Goal: Task Accomplishment & Management: Complete application form

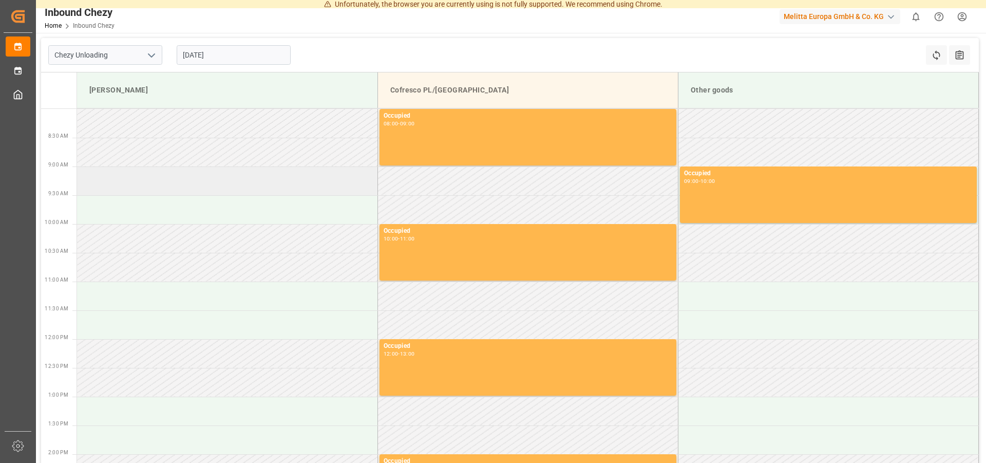
click at [117, 181] on td at bounding box center [227, 180] width 301 height 29
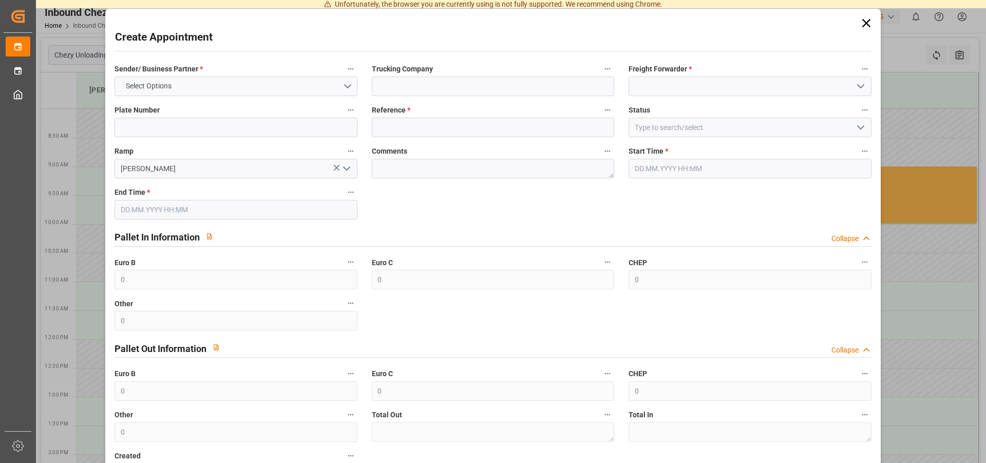
type input "[DATE] 09:00"
type input "[DATE] 10:00"
click at [413, 128] on input at bounding box center [493, 128] width 242 height 20
type input "490065"
click at [288, 89] on button "Select Options" at bounding box center [236, 87] width 242 height 20
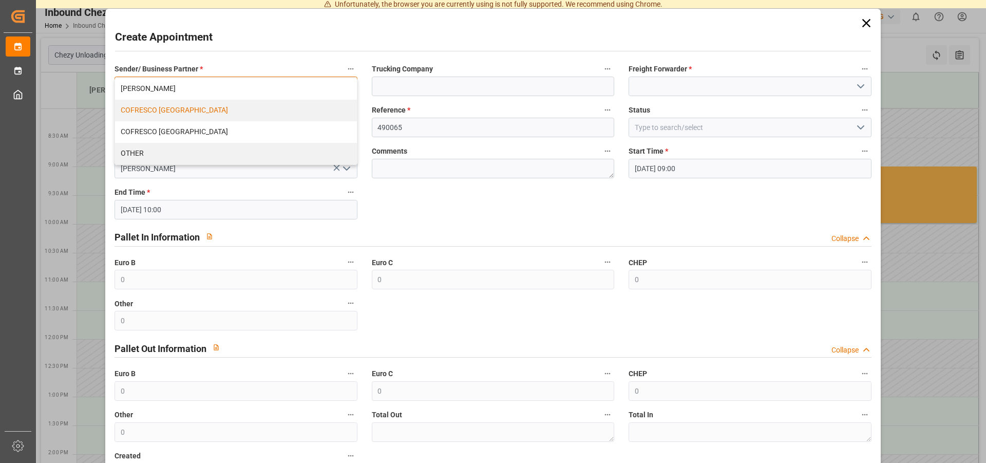
click at [182, 110] on div "COFRESCO [GEOGRAPHIC_DATA]" at bounding box center [235, 111] width 241 height 22
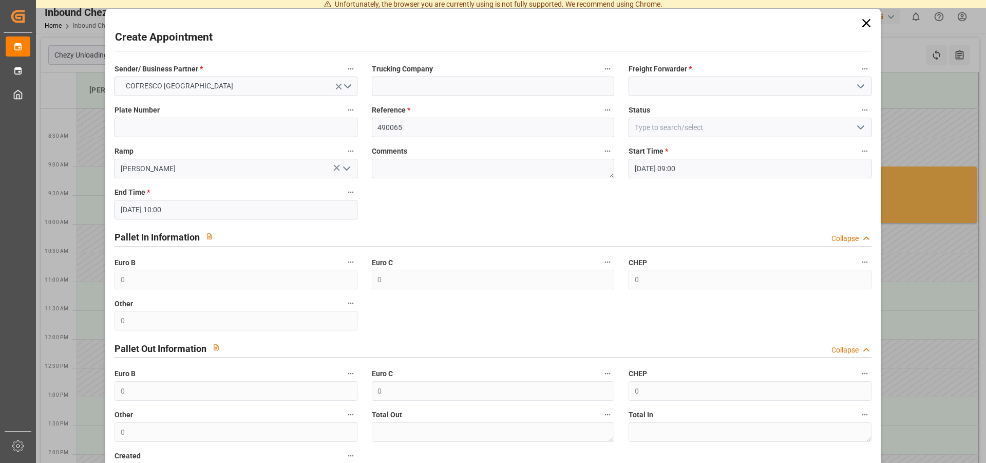
click at [723, 98] on div "Freight Forwarder *" at bounding box center [750, 79] width 257 height 41
click at [732, 86] on input at bounding box center [750, 87] width 242 height 20
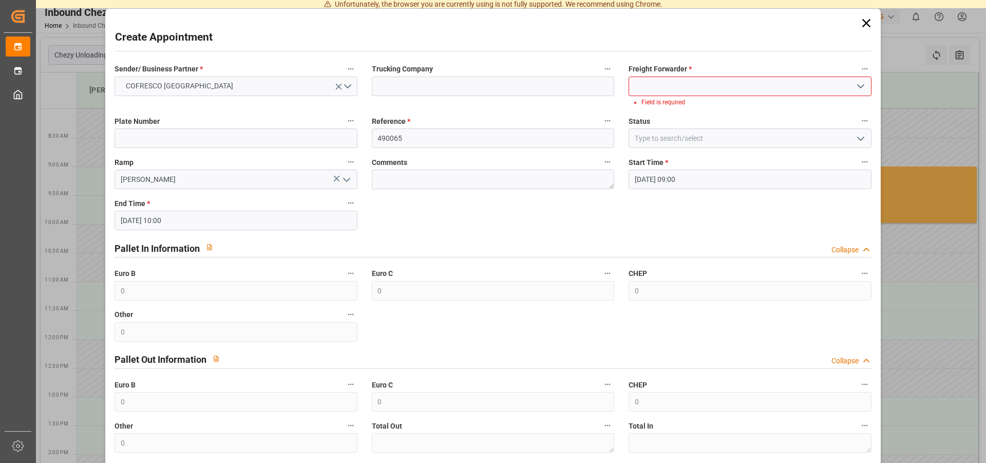
click at [855, 81] on icon "open menu" at bounding box center [861, 86] width 12 height 12
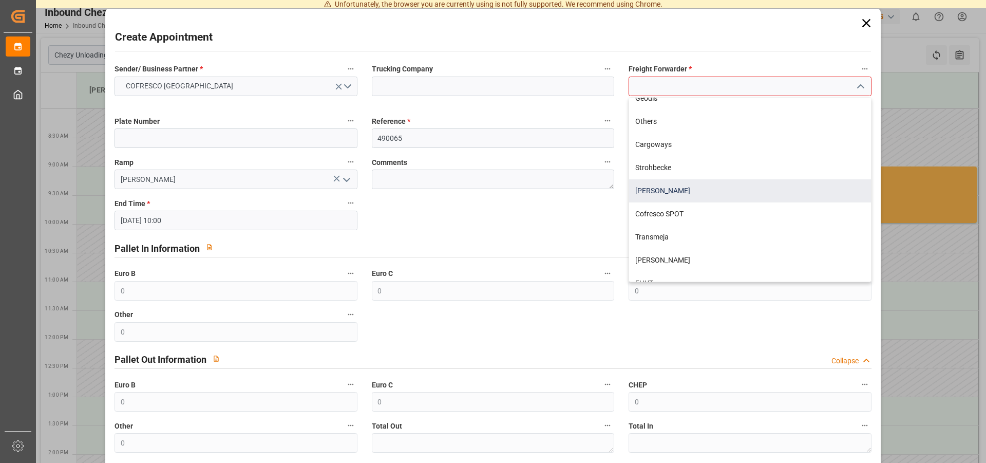
scroll to position [262, 0]
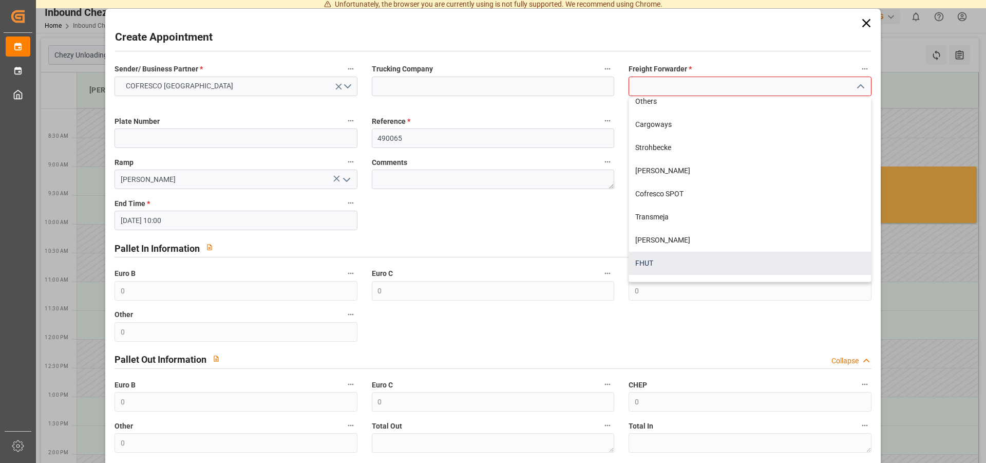
click at [648, 259] on div "FHUT" at bounding box center [749, 263] width 241 height 23
type input "FHUT"
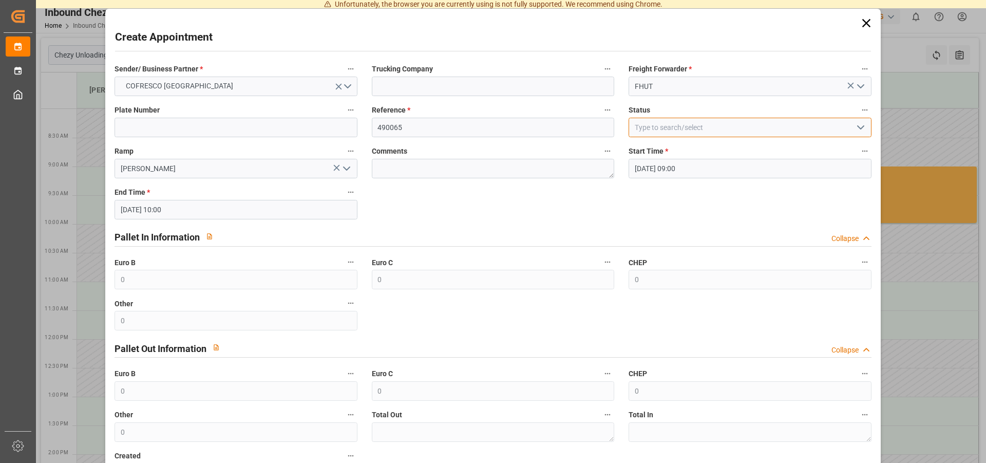
click at [658, 129] on input at bounding box center [750, 128] width 242 height 20
click at [852, 130] on button "open menu" at bounding box center [859, 128] width 15 height 16
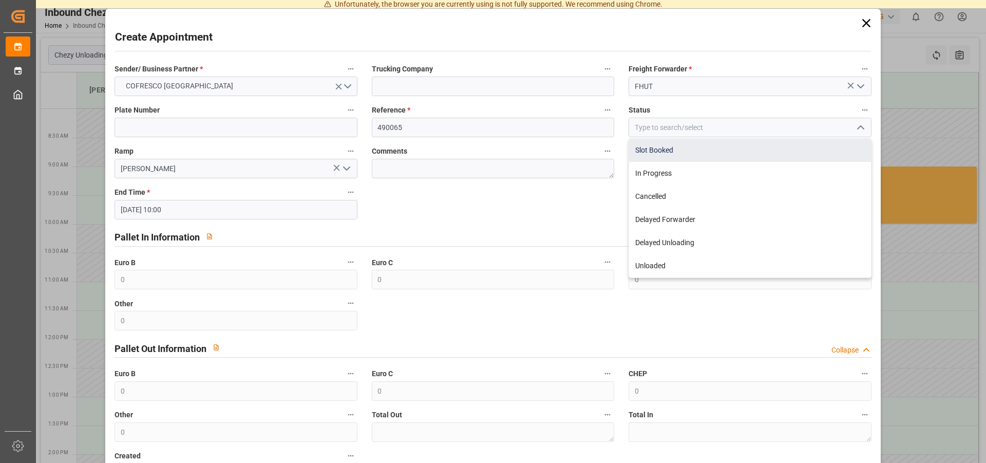
click at [650, 149] on div "Slot Booked" at bounding box center [749, 150] width 241 height 23
type input "Slot Booked"
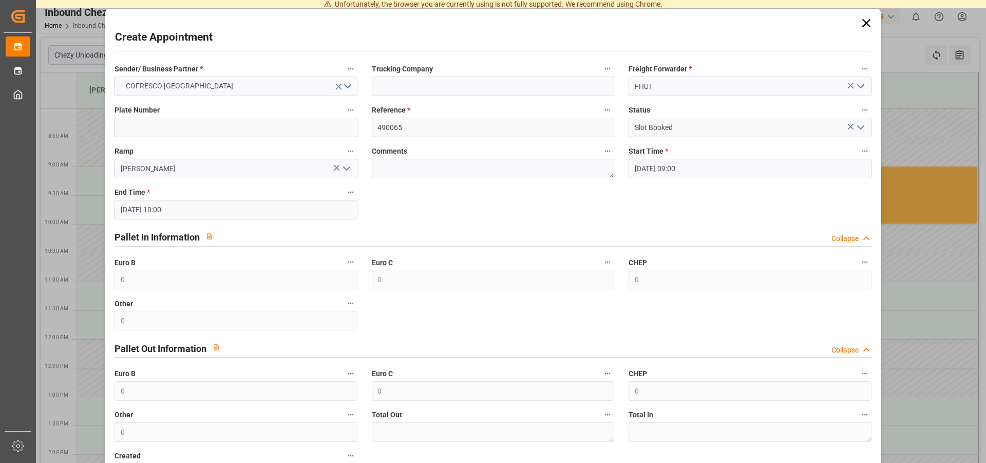
scroll to position [80, 0]
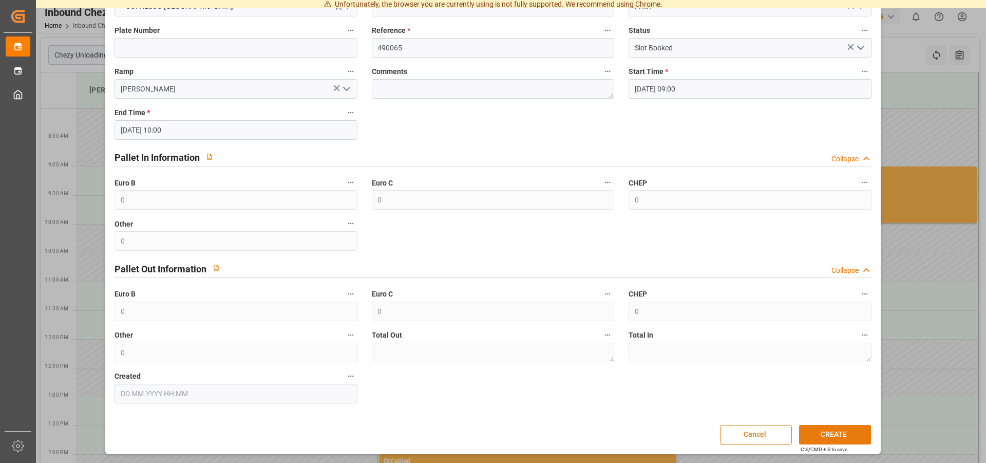
click at [839, 431] on button "CREATE" at bounding box center [835, 435] width 72 height 20
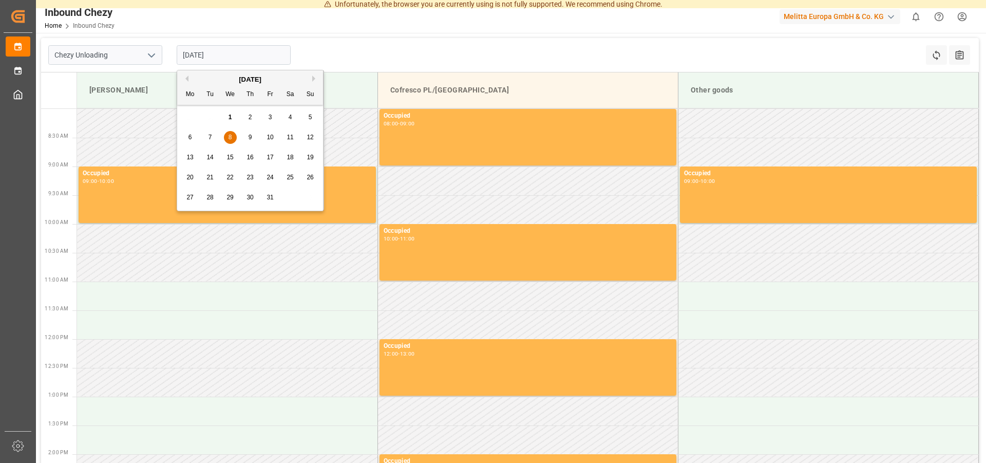
click at [226, 51] on input "[DATE]" at bounding box center [234, 55] width 114 height 20
click at [249, 137] on span "9" at bounding box center [251, 137] width 4 height 7
type input "[DATE]"
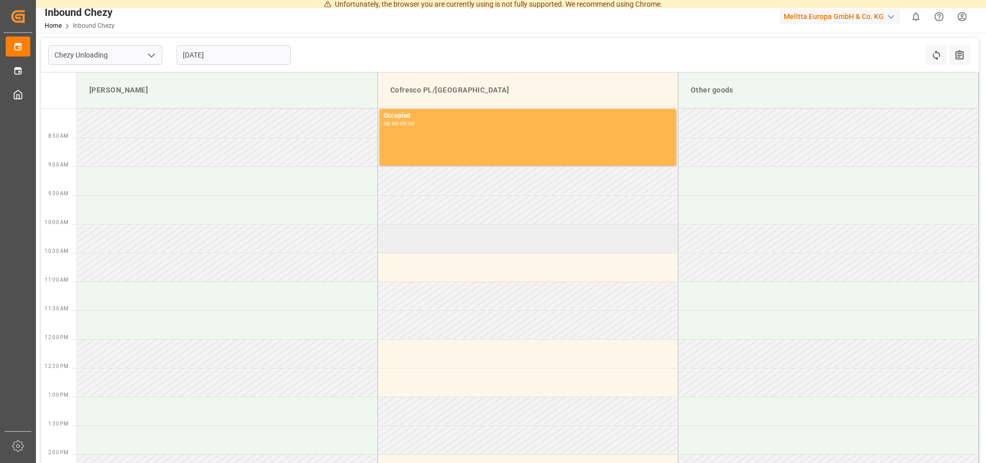
click at [404, 242] on td at bounding box center [528, 238] width 301 height 29
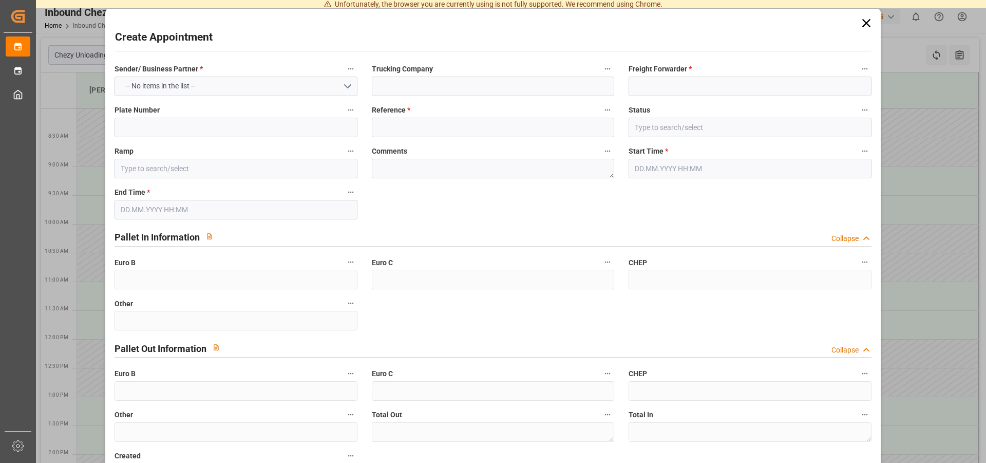
type input "Cofresco PL/[GEOGRAPHIC_DATA]"
type input "0"
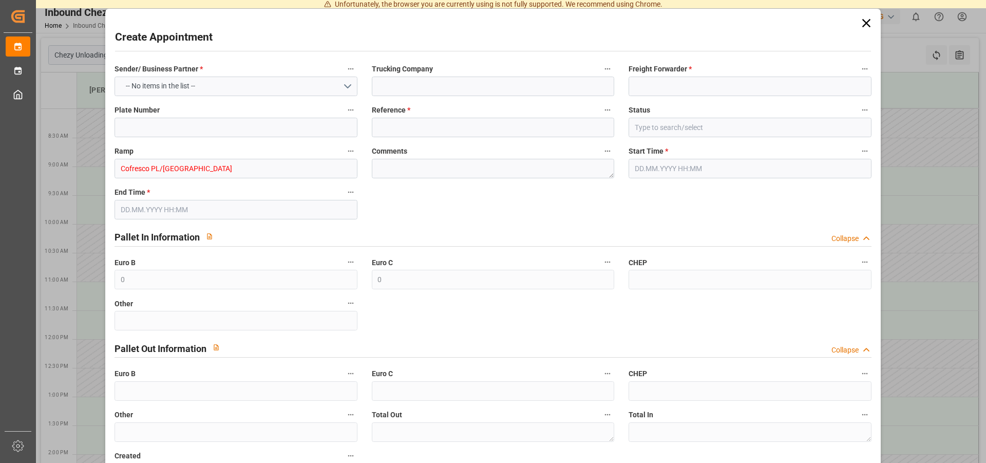
type input "0"
type input "[DATE] 10:00"
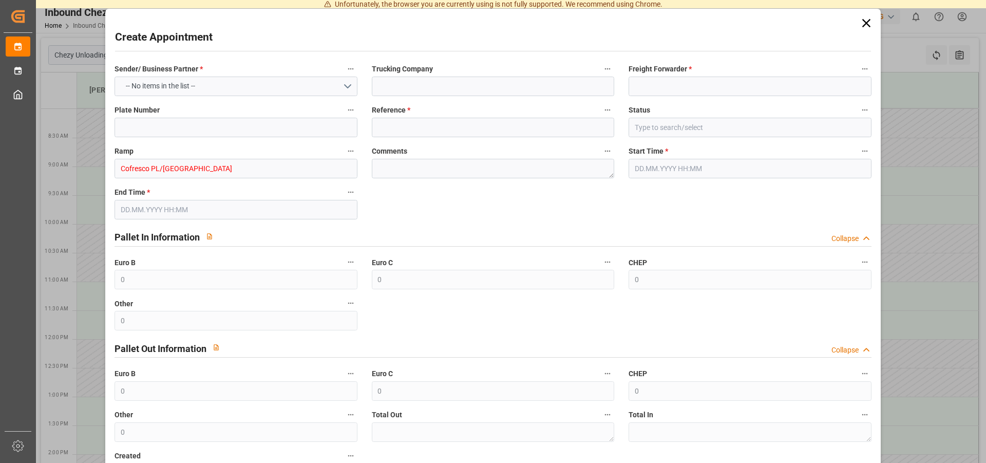
type input "[DATE] 11:00"
click at [505, 137] on input at bounding box center [493, 128] width 242 height 20
type input "490065"
click at [852, 83] on button "open menu" at bounding box center [859, 87] width 15 height 16
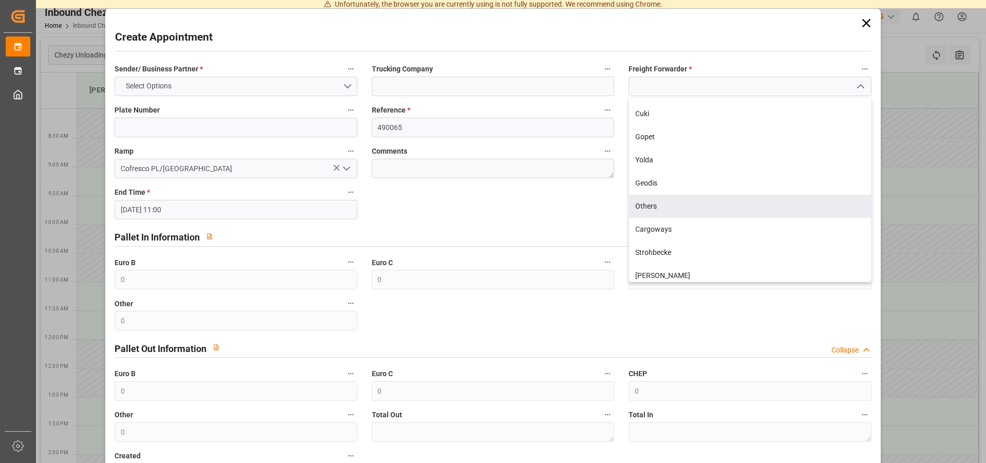
scroll to position [348, 0]
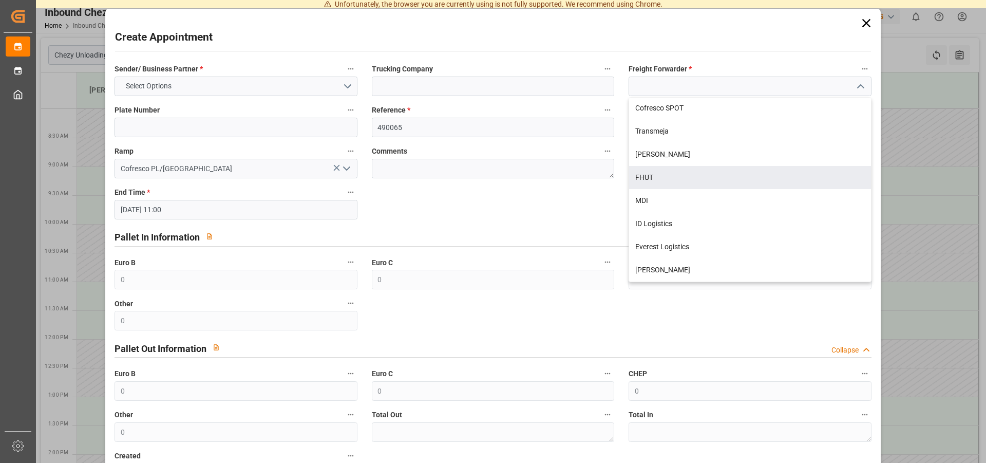
click at [645, 177] on div "FHUT" at bounding box center [749, 177] width 241 height 23
type input "FHUT"
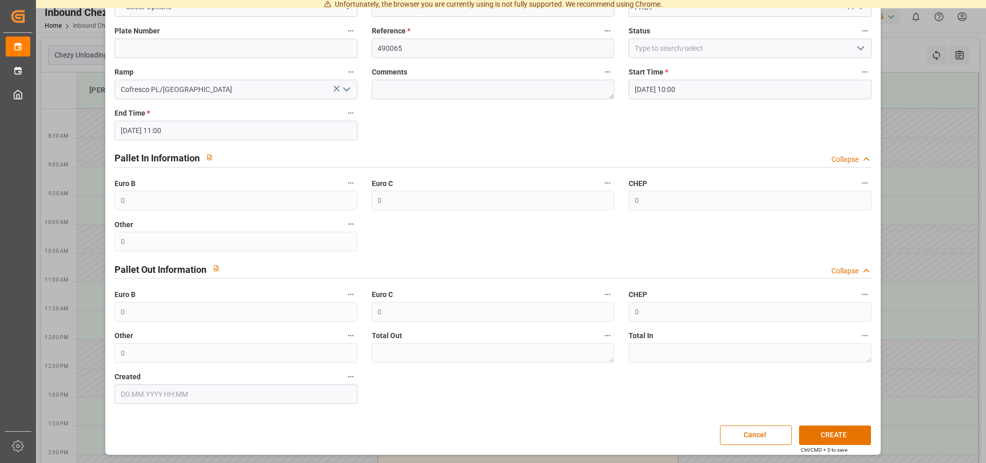
scroll to position [80, 0]
click at [812, 435] on button "CREATE" at bounding box center [835, 435] width 72 height 20
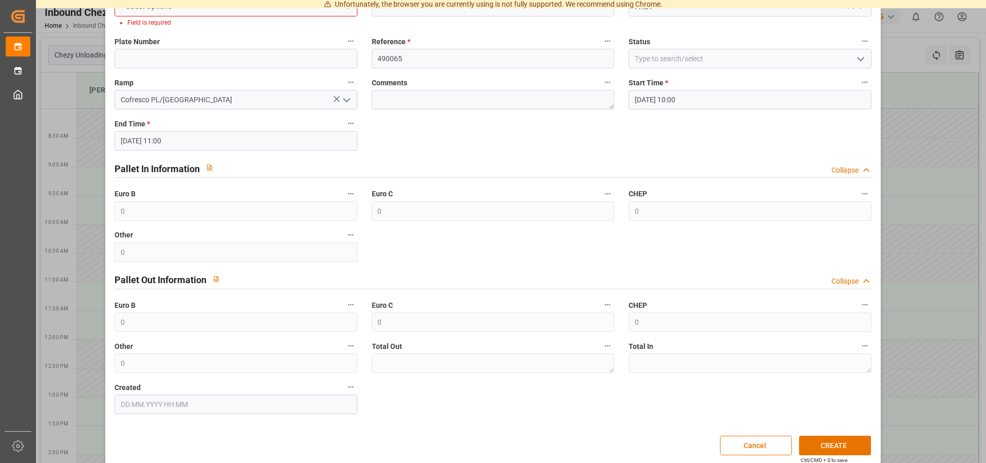
scroll to position [39, 0]
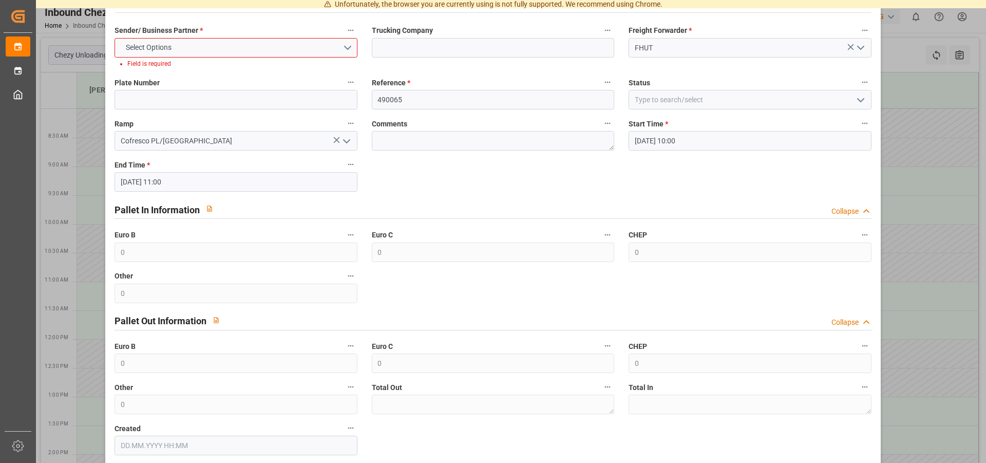
click at [355, 44] on div "Select Options" at bounding box center [236, 48] width 258 height 20
click at [346, 47] on button "Select Options" at bounding box center [236, 48] width 242 height 20
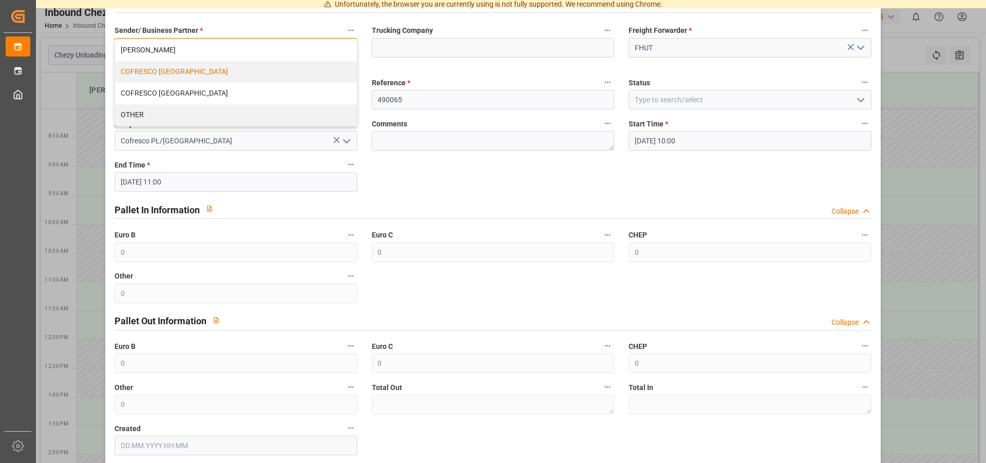
click at [170, 71] on div "COFRESCO [GEOGRAPHIC_DATA]" at bounding box center [235, 72] width 241 height 22
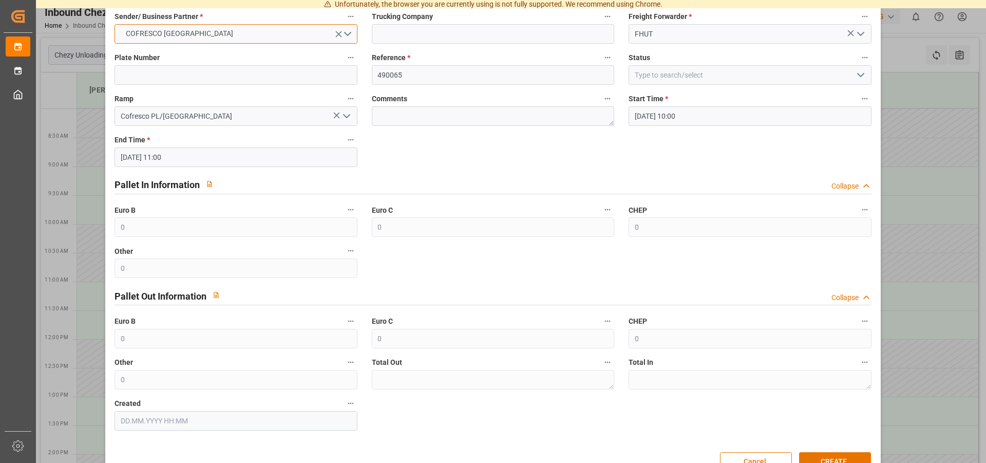
scroll to position [80, 0]
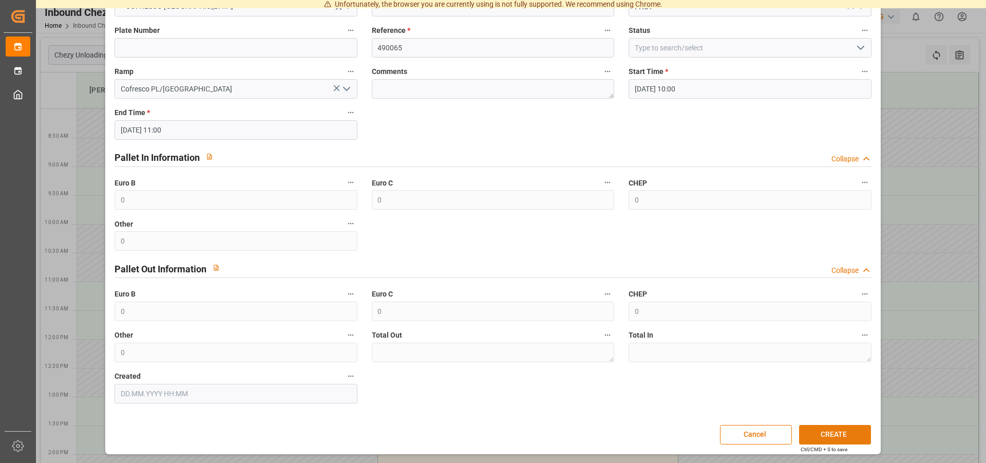
click at [821, 429] on button "CREATE" at bounding box center [835, 435] width 72 height 20
